Goal: Task Accomplishment & Management: Use online tool/utility

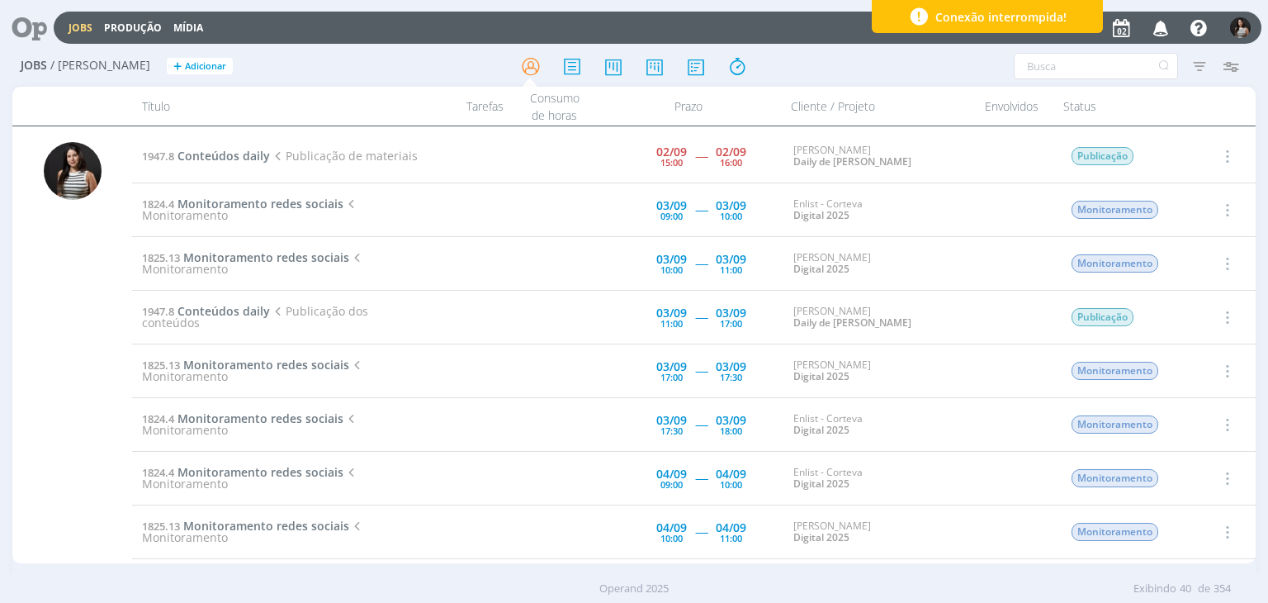
click at [1231, 154] on button "button" at bounding box center [1226, 156] width 40 height 27
click at [1176, 262] on link "Iniciar timesheet" at bounding box center [1179, 263] width 130 height 26
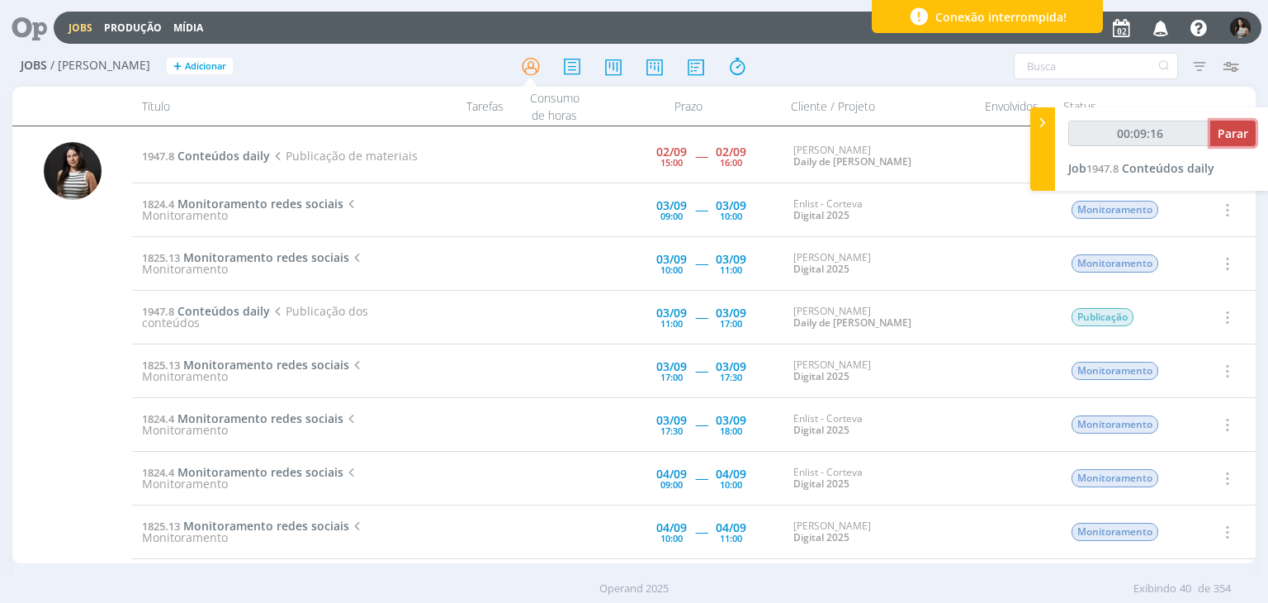
click at [1228, 133] on span "Parar" at bounding box center [1232, 133] width 31 height 16
type input "00:10:00"
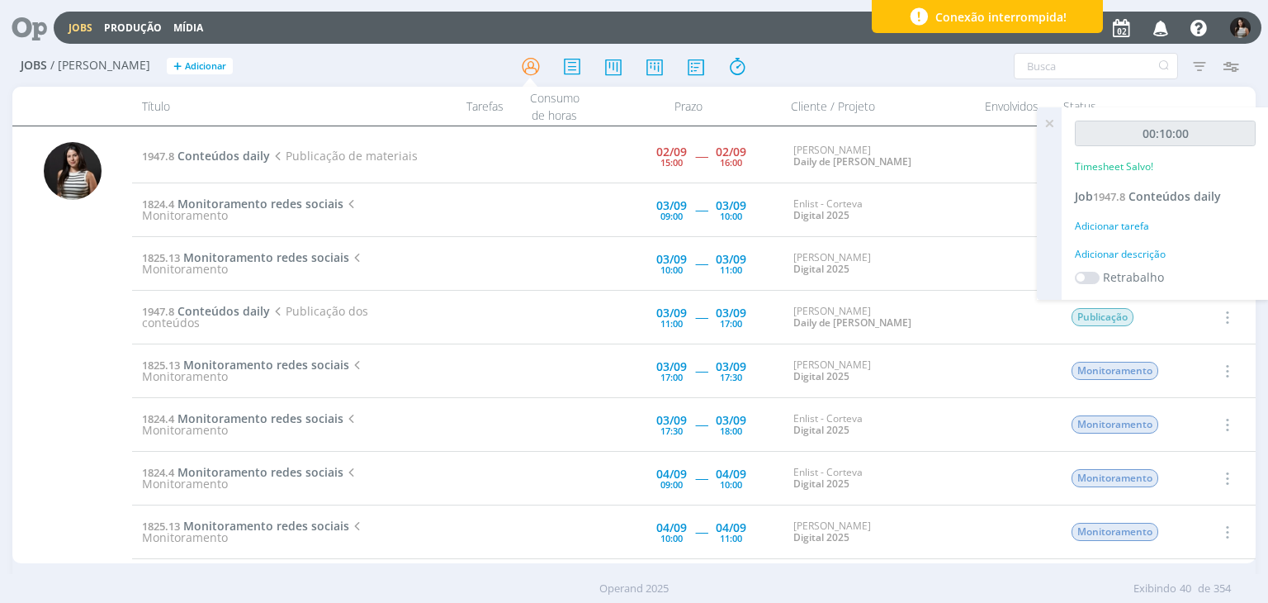
click at [1047, 118] on icon at bounding box center [1049, 123] width 30 height 32
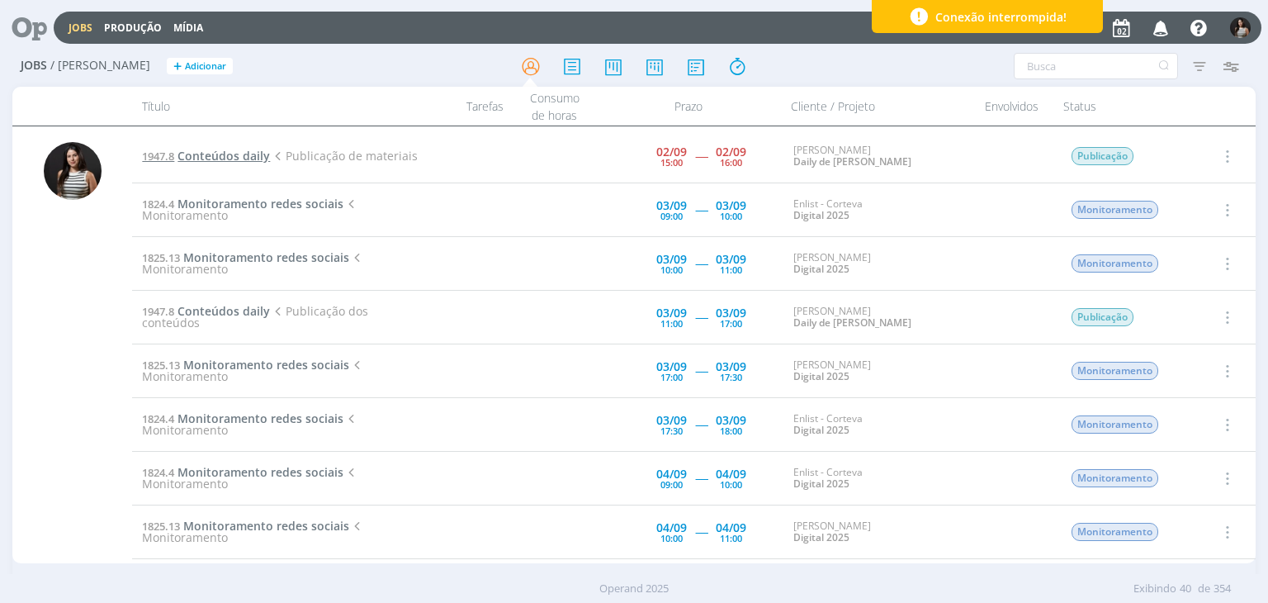
click at [248, 154] on span "Conteúdos daily" at bounding box center [223, 156] width 92 height 16
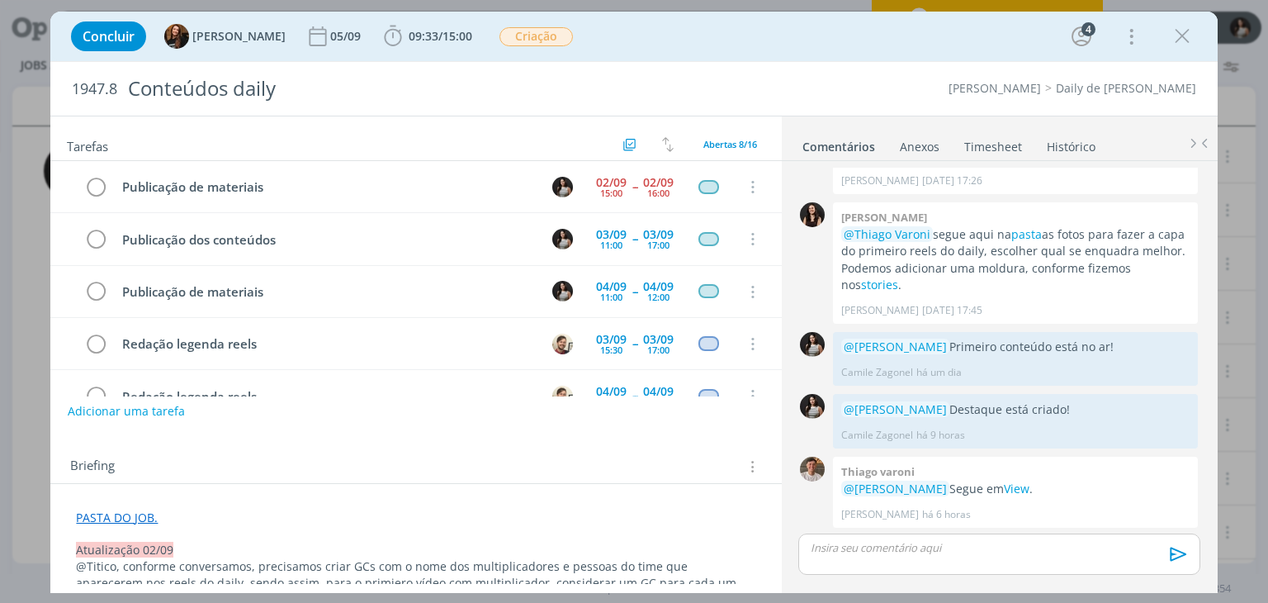
scroll to position [225, 0]
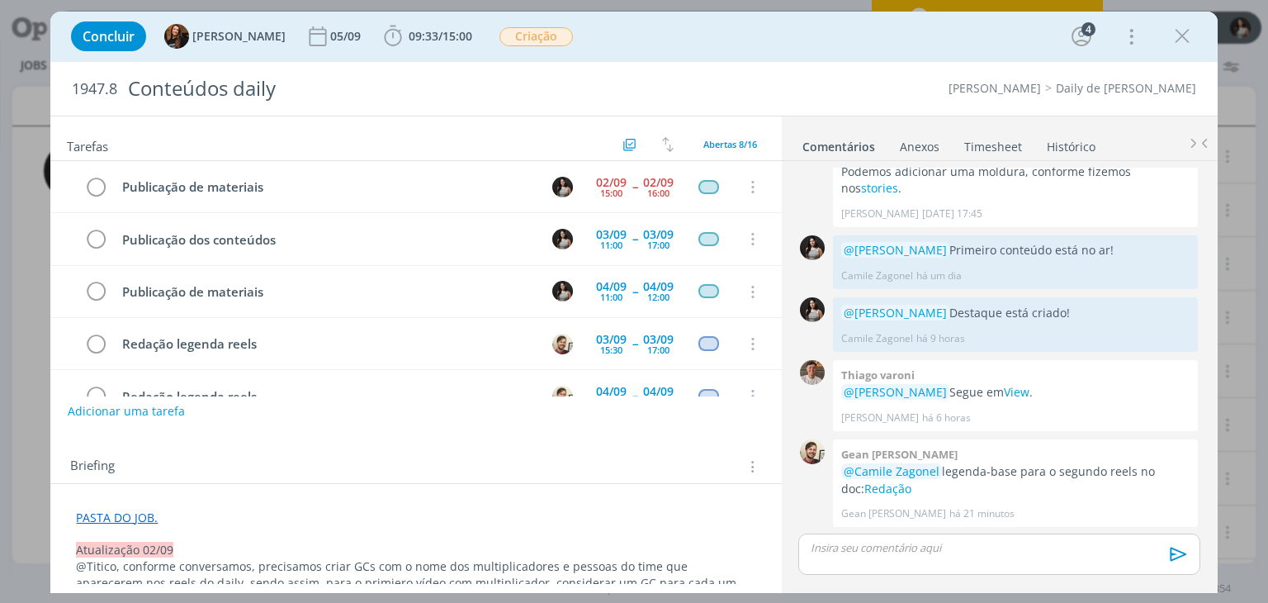
click at [1004, 148] on link "Timesheet" at bounding box center [992, 143] width 59 height 24
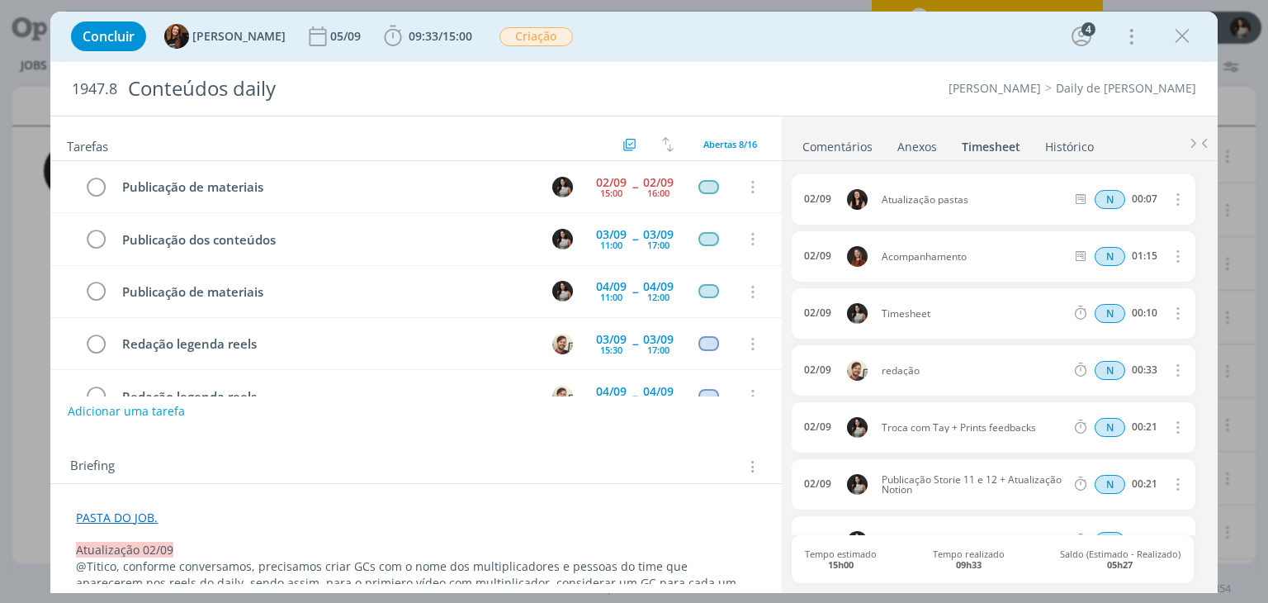
click at [1169, 314] on icon "dialog" at bounding box center [1176, 313] width 18 height 20
click at [1139, 355] on link "Editar" at bounding box center [1130, 367] width 130 height 26
drag, startPoint x: 951, startPoint y: 309, endPoint x: 868, endPoint y: 319, distance: 84.1
click at [868, 319] on div "[DATE] 18:04 Timesheet Selecione a tarefa N 00:10" at bounding box center [993, 313] width 403 height 50
click at [905, 168] on div "02/09 Atualização pastas N 00:07 Excluir 02/09 Acompanhamento N 01:15 Excluir […" at bounding box center [999, 375] width 414 height 428
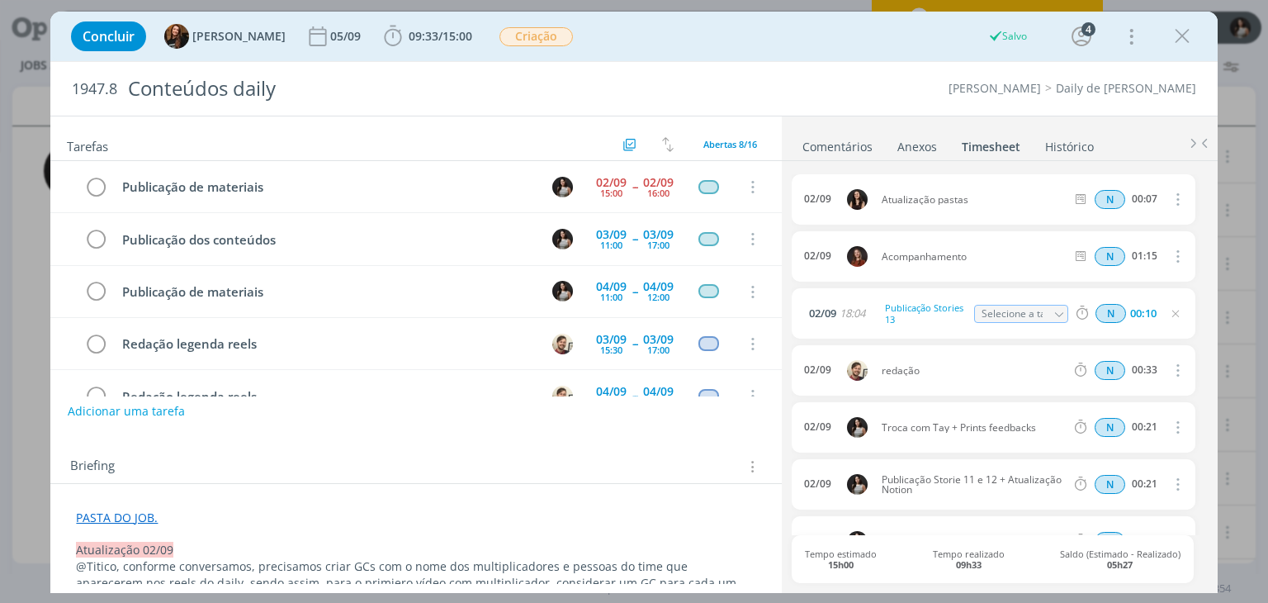
click at [849, 142] on link "Comentários" at bounding box center [837, 143] width 72 height 24
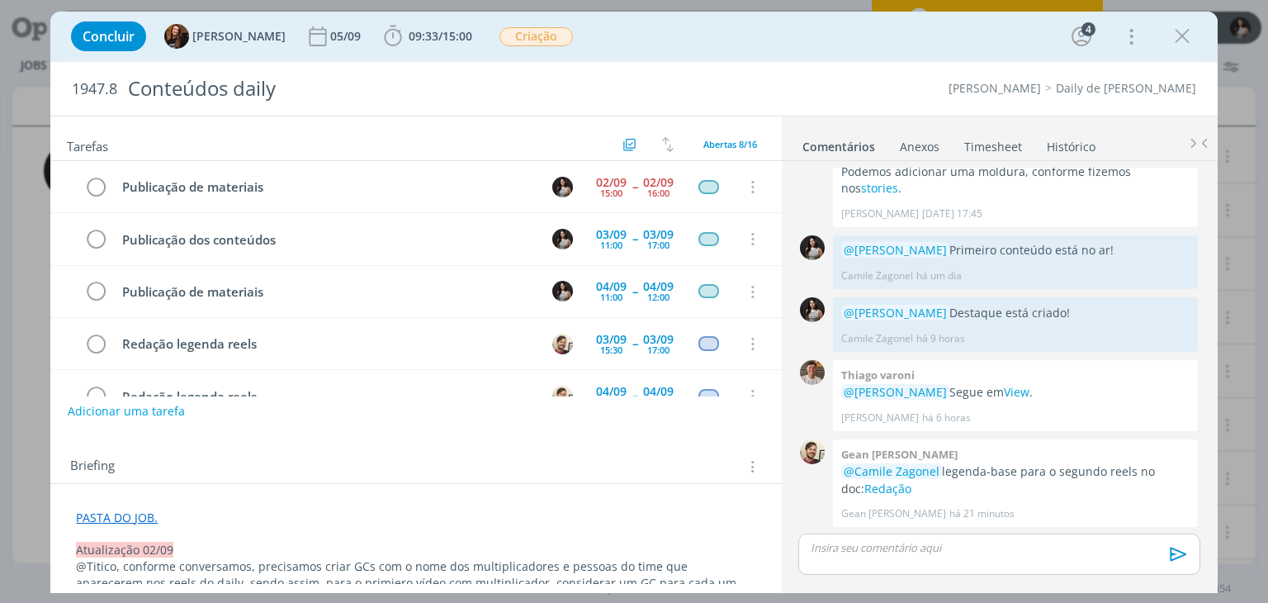
click at [987, 132] on link "Timesheet" at bounding box center [992, 143] width 59 height 24
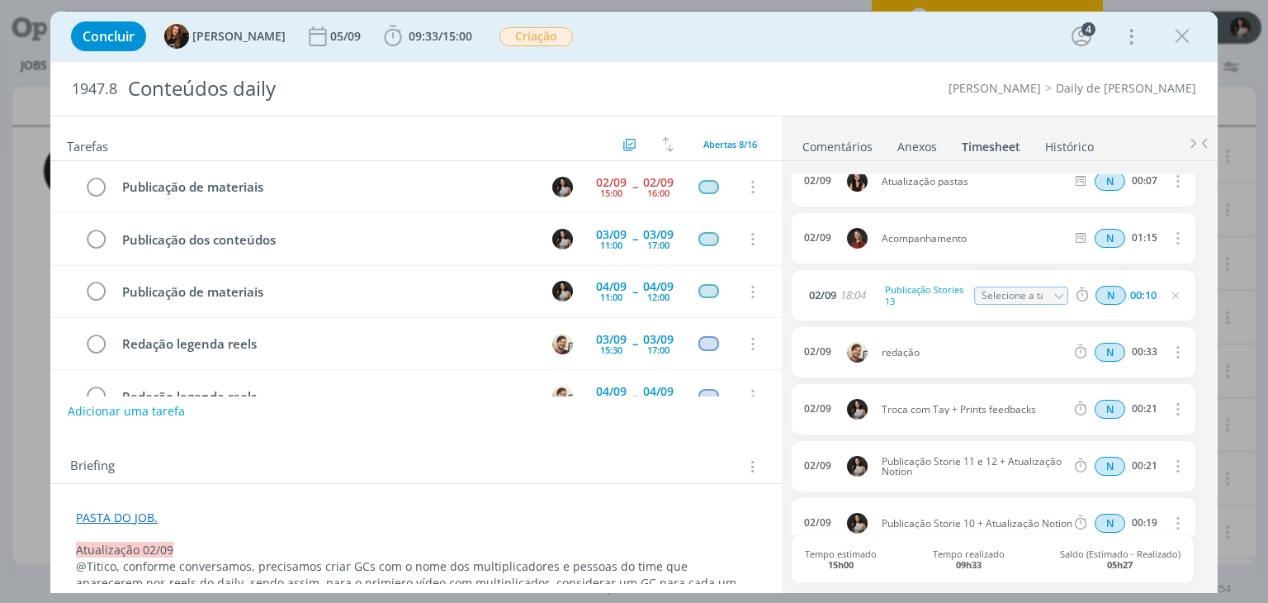
scroll to position [0, 0]
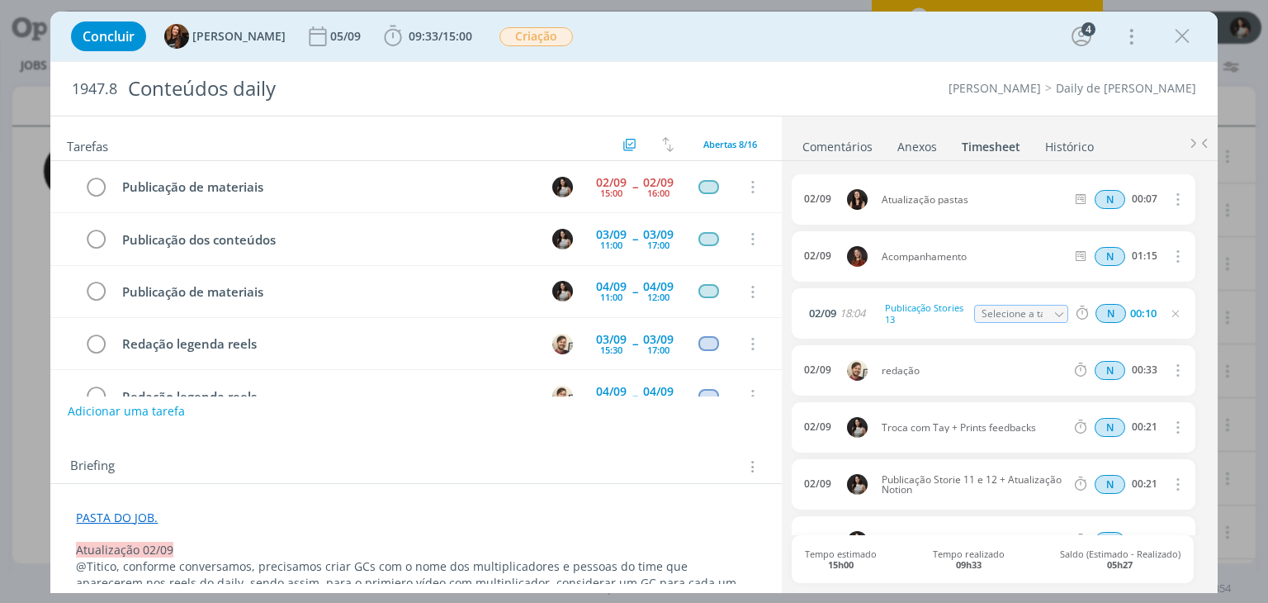
click at [858, 142] on link "Comentários" at bounding box center [837, 143] width 72 height 24
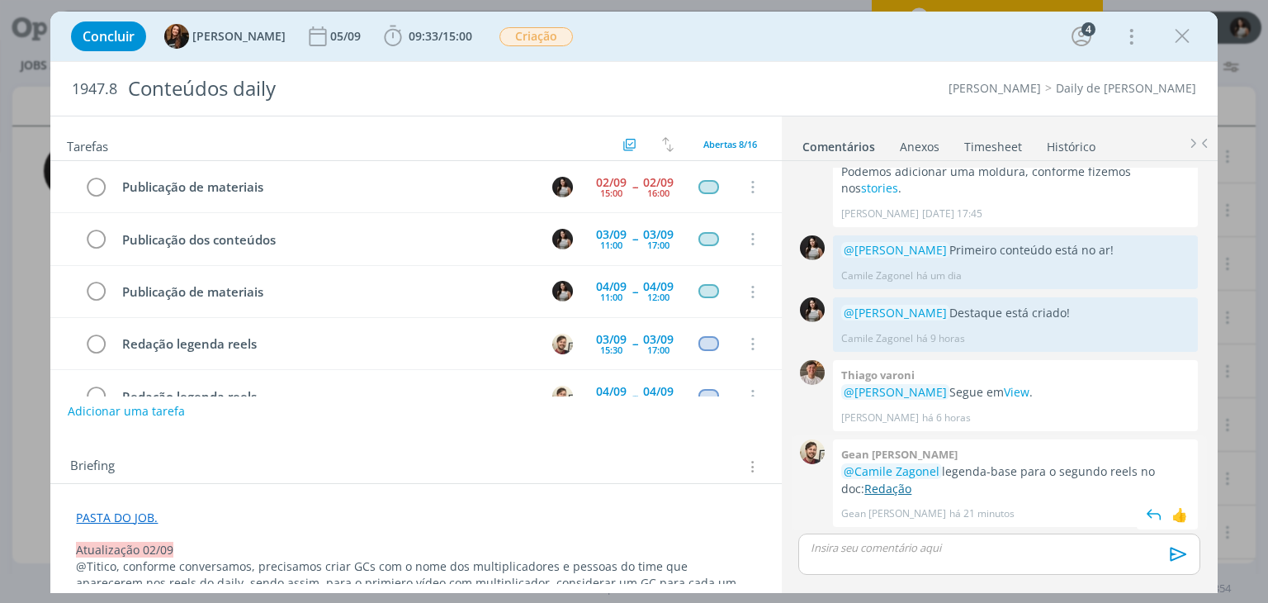
click at [880, 488] on link "Redação" at bounding box center [887, 488] width 47 height 16
click at [1184, 34] on icon "dialog" at bounding box center [1182, 36] width 25 height 25
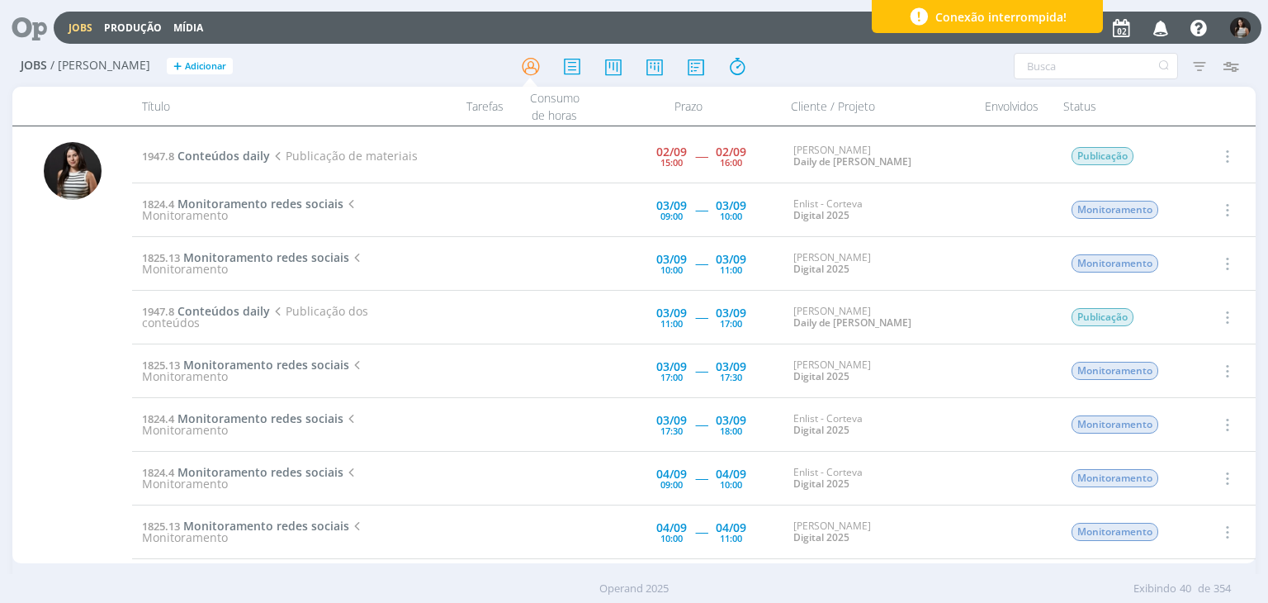
click at [1223, 158] on icon "button" at bounding box center [1226, 156] width 18 height 20
click at [1193, 205] on link "Concluir" at bounding box center [1179, 210] width 130 height 26
